Goal: Task Accomplishment & Management: Complete application form

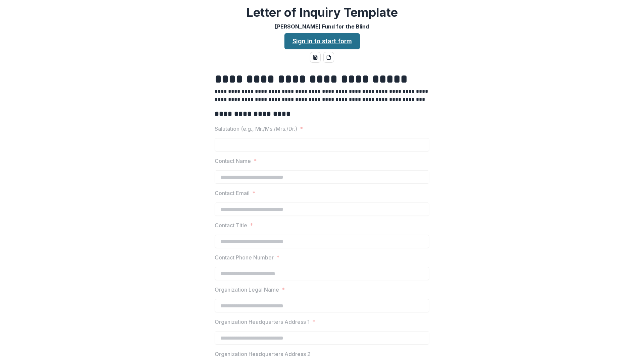
click at [313, 41] on link "Sign in to start form" at bounding box center [321, 41] width 75 height 16
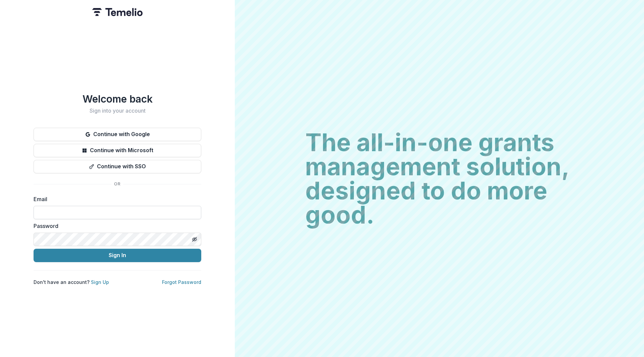
click at [50, 206] on input at bounding box center [118, 212] width 168 height 13
type input "**********"
click at [100, 254] on button "Sign In" at bounding box center [118, 255] width 168 height 13
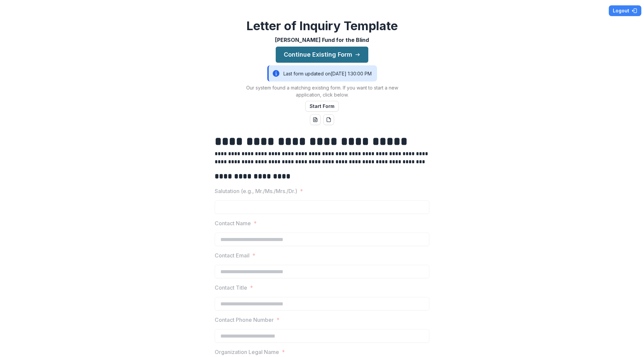
click at [338, 52] on button "Continue Existing Form" at bounding box center [322, 55] width 93 height 16
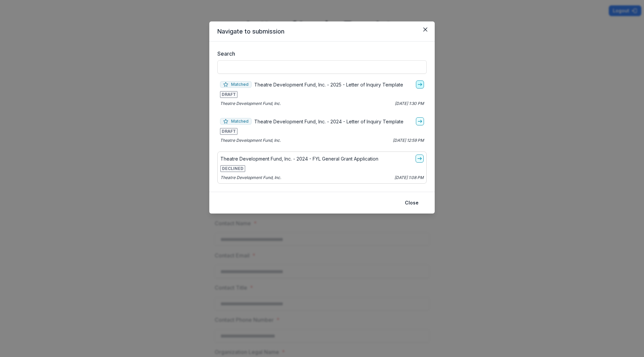
click at [420, 83] on icon "go-to" at bounding box center [419, 84] width 5 height 5
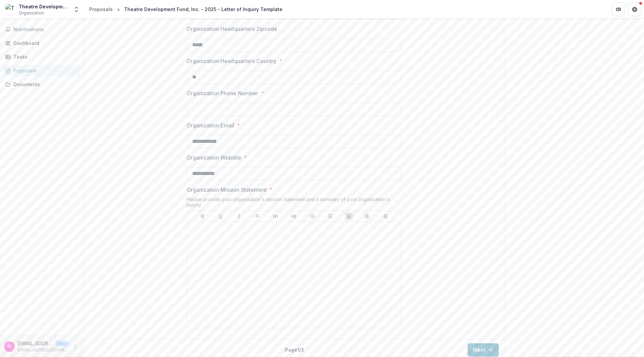
scroll to position [475, 0]
click at [259, 220] on div at bounding box center [294, 271] width 214 height 106
drag, startPoint x: 258, startPoint y: 234, endPoint x: 52, endPoint y: 208, distance: 207.5
click at [52, 208] on main "**********" at bounding box center [322, 188] width 644 height 338
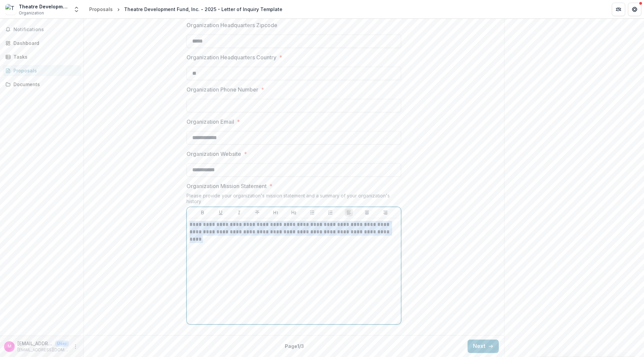
drag, startPoint x: 307, startPoint y: 250, endPoint x: 62, endPoint y: 200, distance: 250.2
click at [62, 200] on main "**********" at bounding box center [322, 188] width 644 height 338
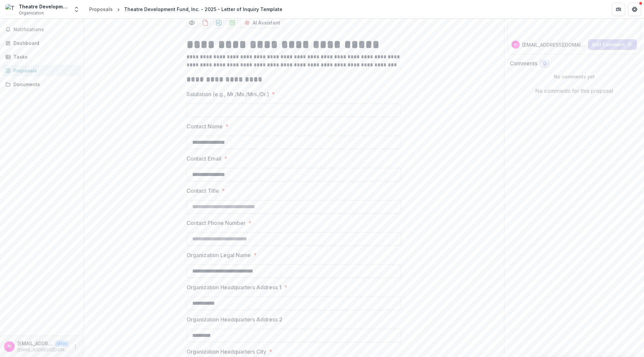
scroll to position [0, 0]
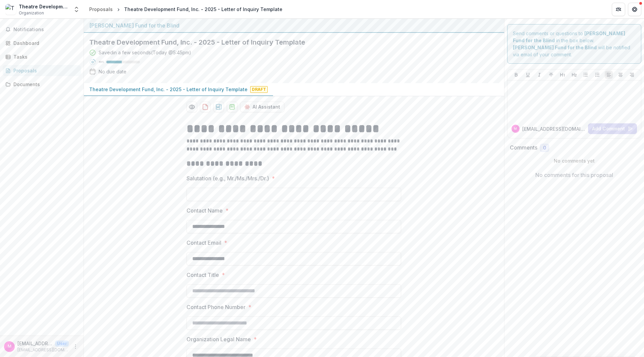
drag, startPoint x: 276, startPoint y: 319, endPoint x: 48, endPoint y: -29, distance: 416.3
click at [48, 0] on html "**********" at bounding box center [322, 178] width 644 height 357
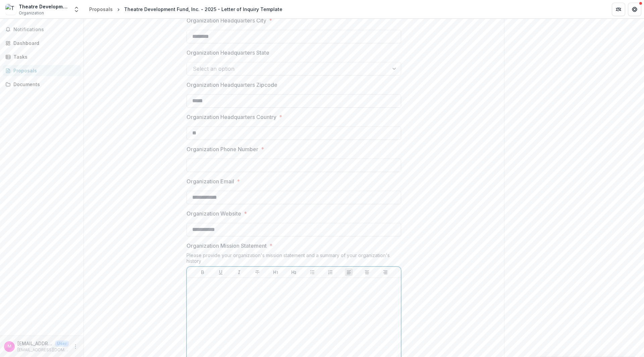
scroll to position [475, 0]
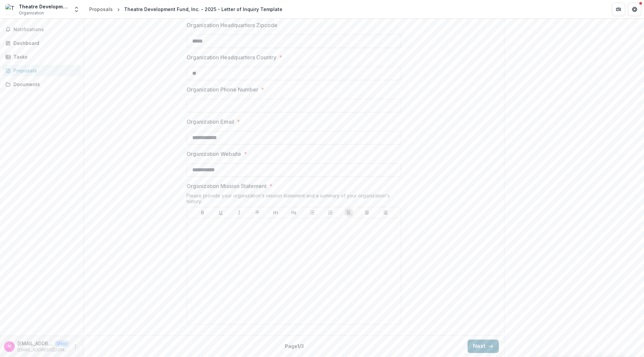
click at [479, 349] on button "Next" at bounding box center [482, 346] width 31 height 13
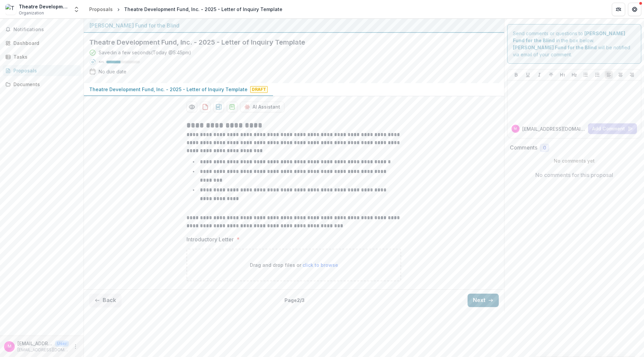
scroll to position [0, 0]
click at [478, 294] on button "Next" at bounding box center [482, 300] width 31 height 13
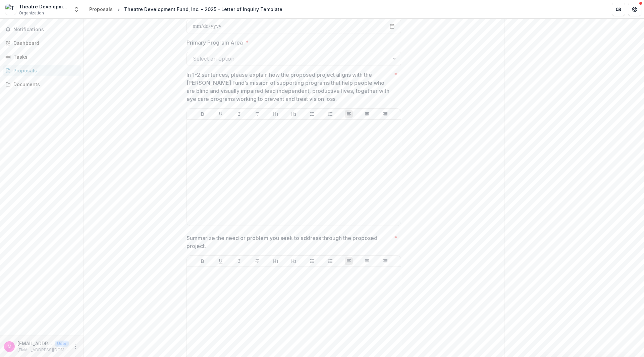
scroll to position [268, 0]
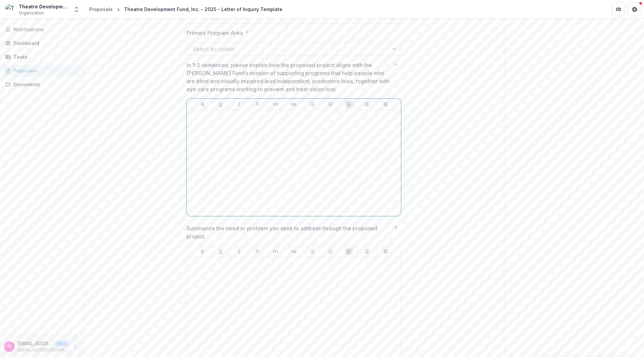
click at [308, 187] on div at bounding box center [293, 163] width 209 height 101
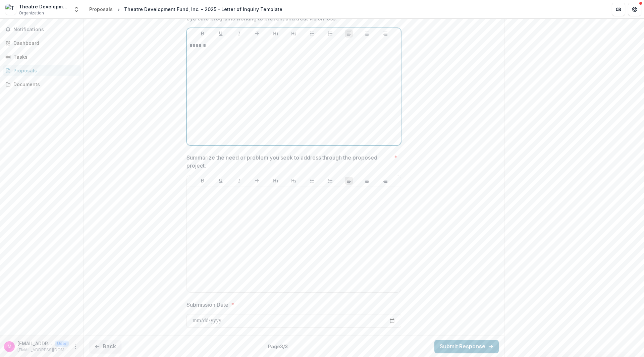
scroll to position [339, 0]
click at [289, 236] on div at bounding box center [293, 239] width 209 height 101
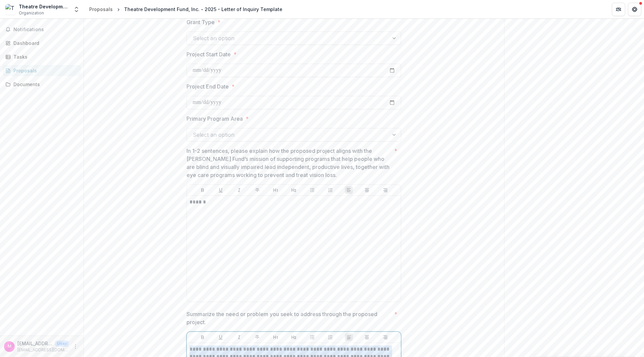
scroll to position [0, 0]
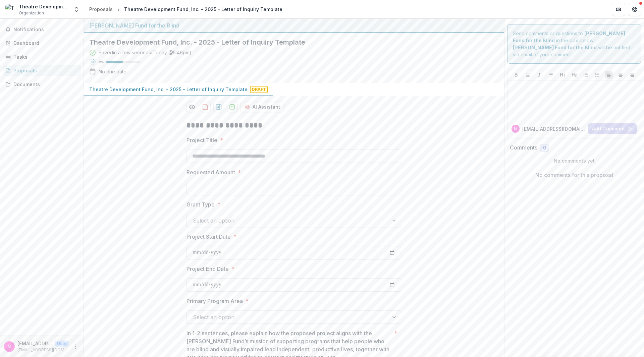
drag, startPoint x: 269, startPoint y: 284, endPoint x: 0, endPoint y: -29, distance: 412.7
click at [0, 0] on html "**********" at bounding box center [322, 178] width 644 height 357
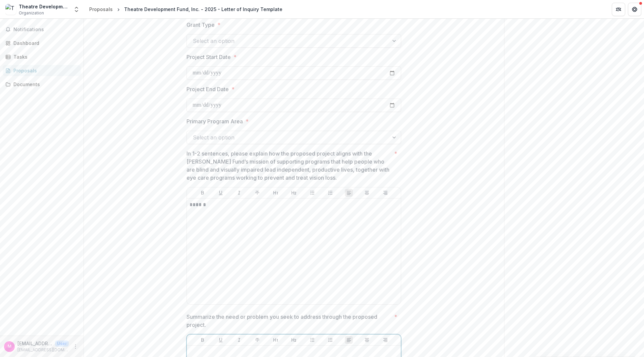
scroll to position [280, 0]
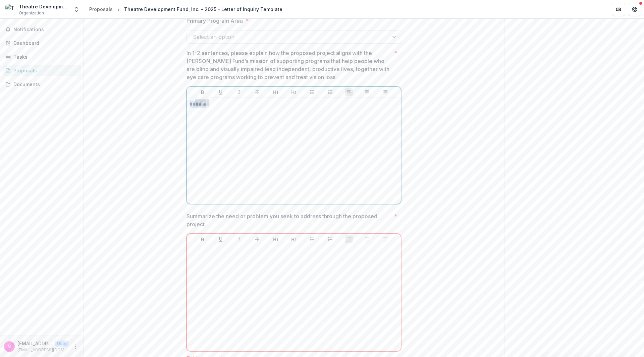
drag, startPoint x: 243, startPoint y: 126, endPoint x: 127, endPoint y: 46, distance: 140.7
click at [127, 46] on div "**********" at bounding box center [294, 117] width 420 height 564
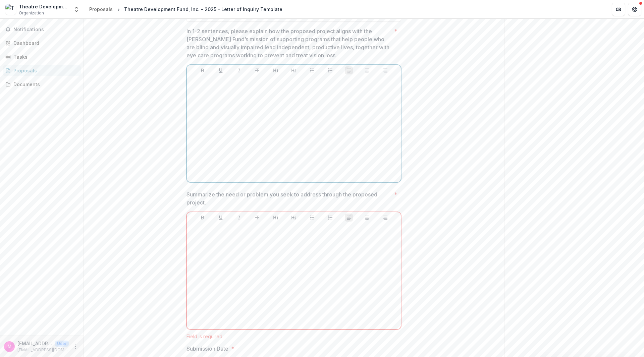
scroll to position [346, 0]
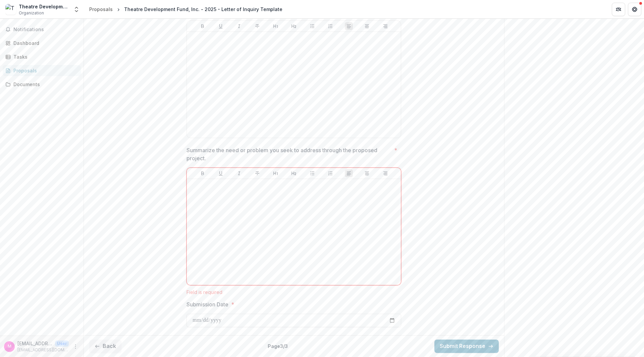
click at [117, 343] on div "Back Page 3 / 3 Submit Response" at bounding box center [294, 346] width 420 height 22
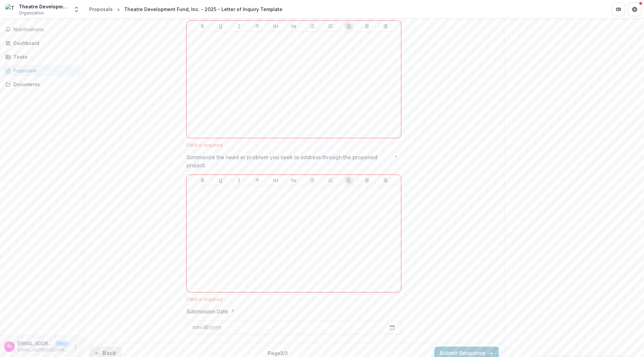
click at [109, 347] on button "Back" at bounding box center [105, 353] width 32 height 13
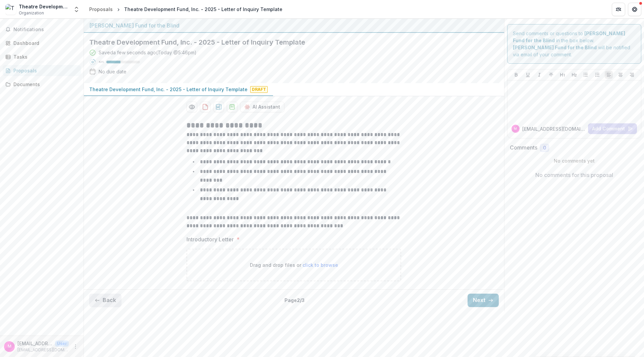
click at [113, 296] on button "Back" at bounding box center [105, 300] width 32 height 13
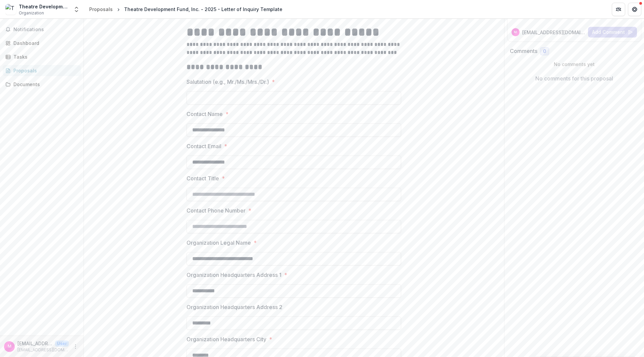
scroll to position [101, 0]
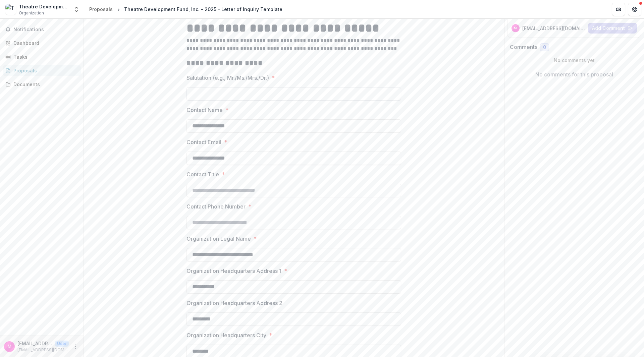
click at [275, 93] on input "Salutation (e.g., Mr./Ms./Mrs./Dr.) *" at bounding box center [293, 93] width 215 height 13
type input "***"
click at [165, 193] on div "**********" at bounding box center [294, 364] width 420 height 700
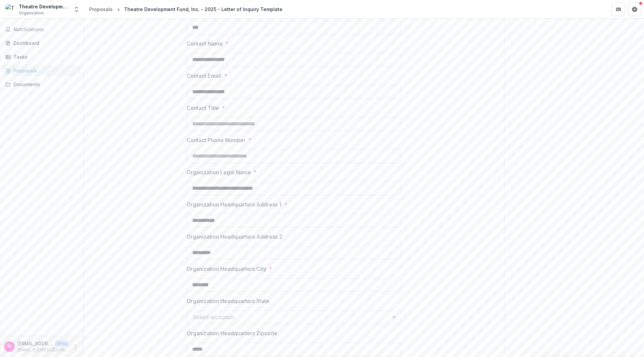
scroll to position [168, 0]
click at [260, 118] on input "Contact Title *" at bounding box center [293, 123] width 215 height 13
type input "**********"
type input "*"
type input "**********"
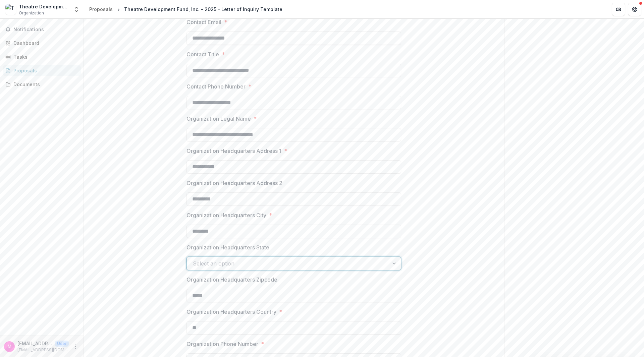
scroll to position [302, 0]
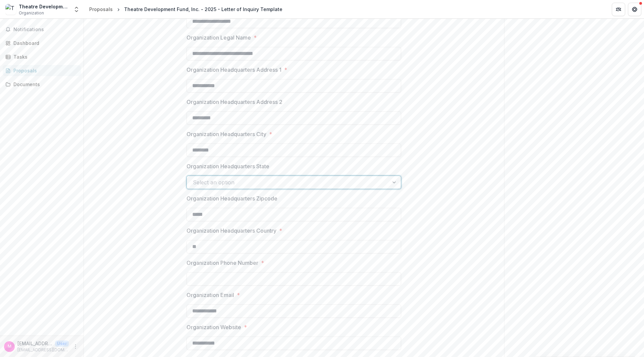
click at [390, 180] on div at bounding box center [395, 182] width 12 height 13
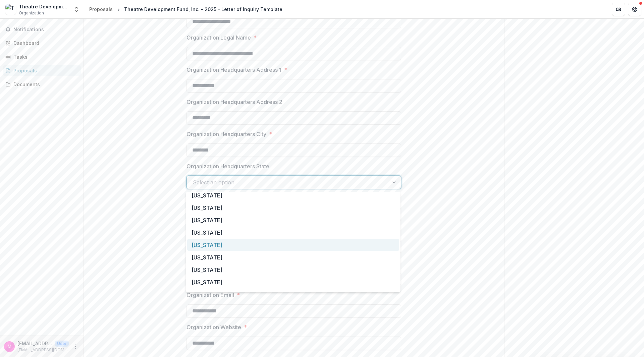
scroll to position [369, 0]
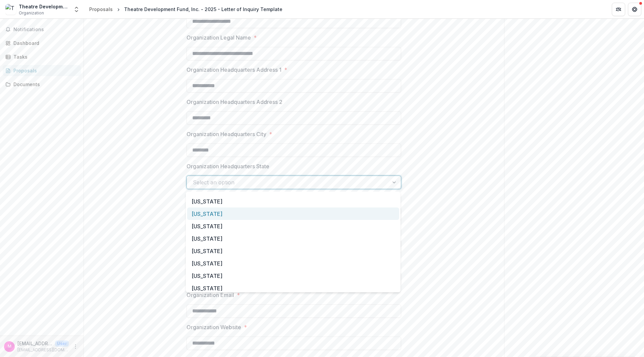
click at [305, 215] on div "New York" at bounding box center [293, 214] width 212 height 12
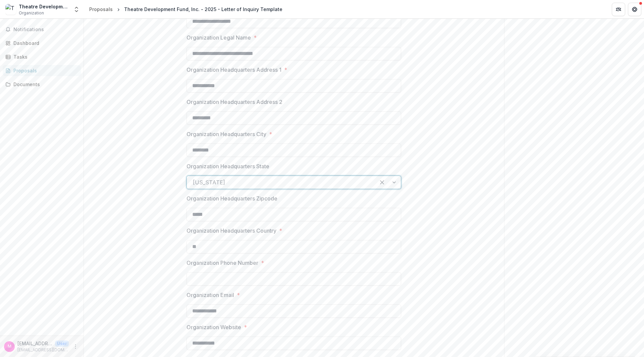
click at [144, 213] on div "**********" at bounding box center [294, 163] width 420 height 700
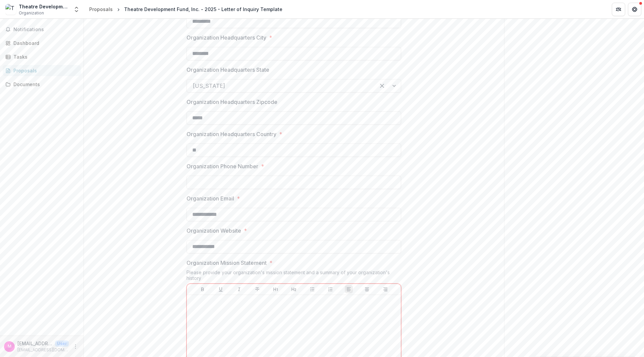
scroll to position [402, 0]
click at [221, 173] on input "Organization Phone Number *" at bounding box center [293, 178] width 215 height 13
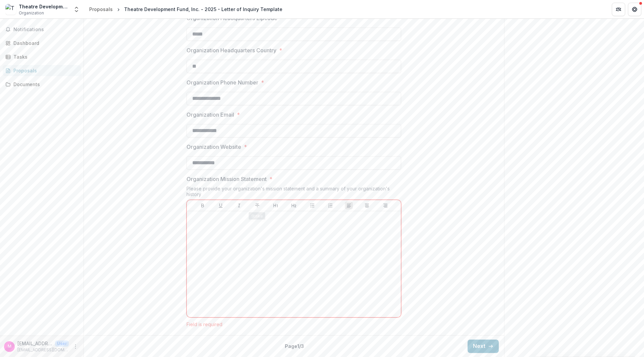
type input "**********"
click at [333, 260] on div at bounding box center [293, 264] width 209 height 101
click at [270, 262] on div at bounding box center [293, 264] width 209 height 101
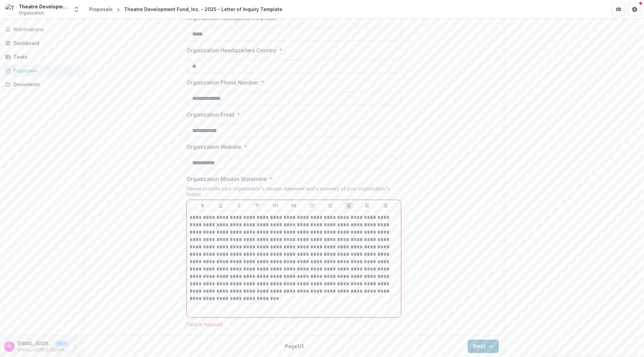
scroll to position [475, 0]
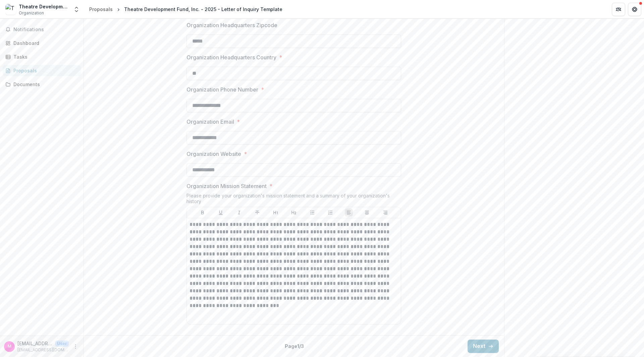
click at [490, 346] on icon "button" at bounding box center [490, 346] width 5 height 5
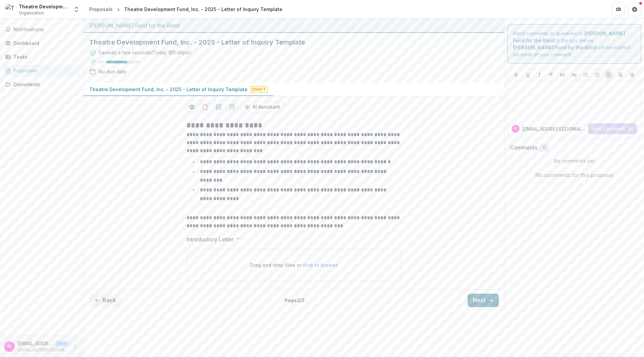
scroll to position [0, 0]
click at [486, 294] on button "Next" at bounding box center [482, 300] width 31 height 13
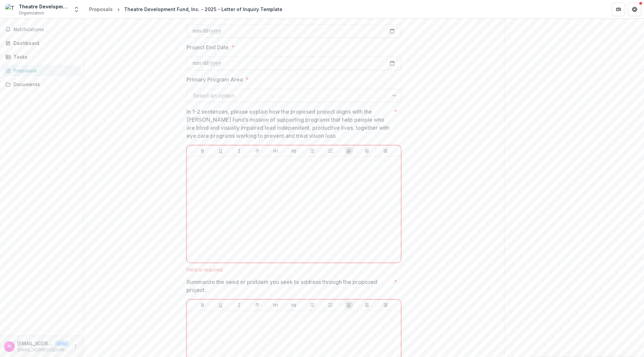
scroll to position [302, 0]
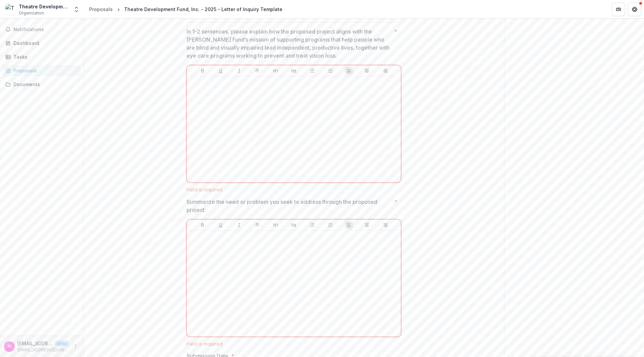
click at [558, 182] on div "Send comments or questions to Lavelle Fund for the Blind in the box below. Lave…" at bounding box center [574, 63] width 140 height 692
click at [633, 10] on icon "Get Help" at bounding box center [632, 9] width 1 height 2
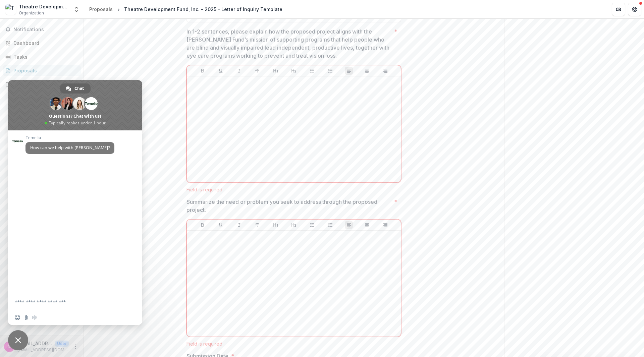
click at [538, 163] on div "Send comments or questions to Lavelle Fund for the Blind in the box below. Lave…" at bounding box center [574, 63] width 140 height 692
click at [14, 336] on span "Close chat" at bounding box center [18, 340] width 20 height 20
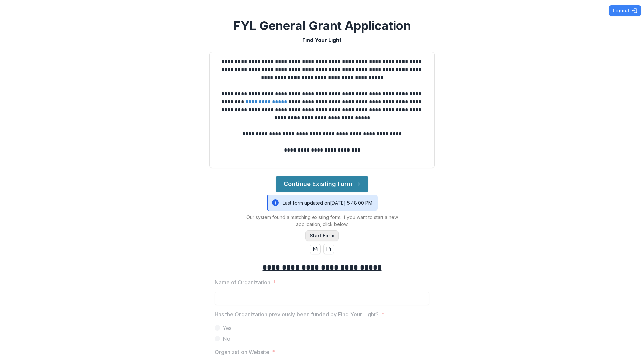
click at [323, 236] on button "Start Form" at bounding box center [322, 235] width 34 height 11
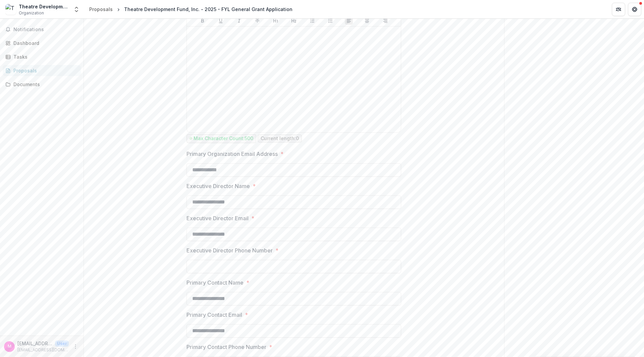
scroll to position [2380, 0]
